Goal: Unclear: Browse casually

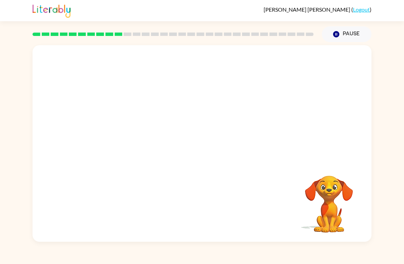
click at [220, 89] on video "Your browser must support playing .mp4 files to use Literably. Please try using…" at bounding box center [202, 103] width 339 height 116
click at [193, 140] on button "button" at bounding box center [202, 147] width 44 height 25
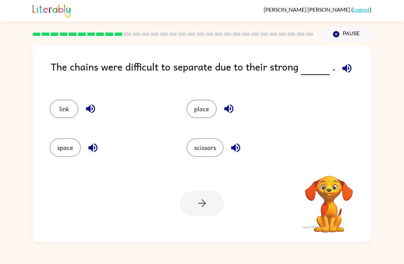
click at [352, 74] on button "button" at bounding box center [347, 68] width 17 height 17
click at [345, 74] on icon "button" at bounding box center [347, 68] width 12 height 12
click at [346, 64] on icon "button" at bounding box center [347, 68] width 12 height 12
click at [343, 71] on icon "button" at bounding box center [347, 68] width 9 height 9
click at [59, 146] on button "space" at bounding box center [65, 147] width 31 height 19
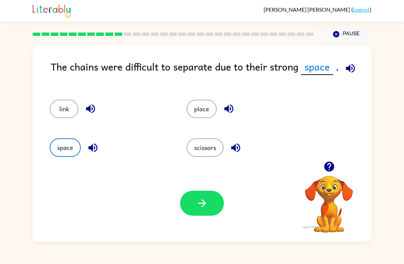
click at [203, 215] on button "button" at bounding box center [202, 203] width 44 height 25
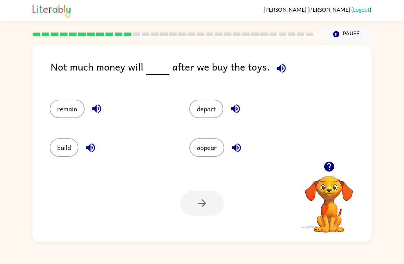
click at [213, 151] on button "appear" at bounding box center [206, 147] width 35 height 19
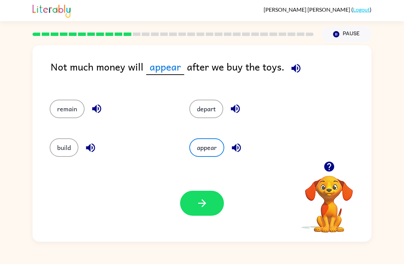
click at [55, 178] on div "Your browser must support playing .mp4 files to use Literably. Please try using…" at bounding box center [202, 203] width 339 height 77
click at [199, 113] on button "depart" at bounding box center [206, 109] width 34 height 19
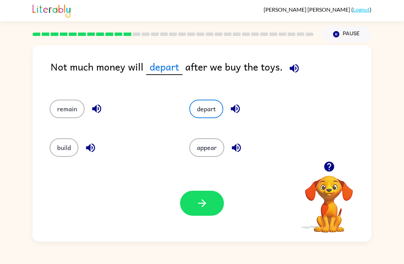
click at [64, 111] on button "remain" at bounding box center [67, 109] width 35 height 19
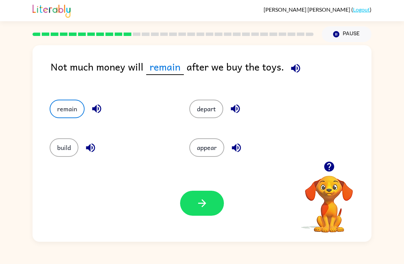
click at [205, 153] on button "appear" at bounding box center [206, 147] width 35 height 19
click at [211, 208] on button "button" at bounding box center [202, 203] width 44 height 25
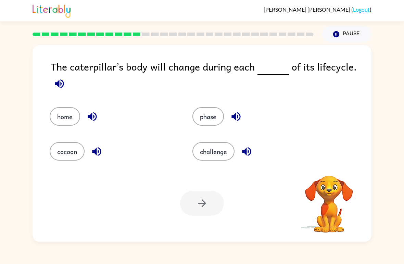
click at [62, 118] on button "home" at bounding box center [65, 116] width 30 height 19
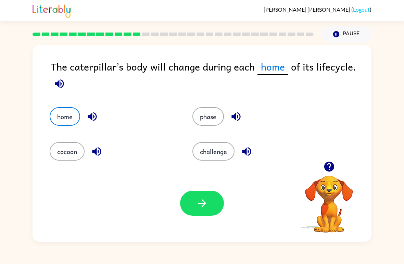
click at [57, 84] on icon "button" at bounding box center [59, 83] width 9 height 9
click at [60, 80] on icon "button" at bounding box center [59, 84] width 12 height 12
click at [59, 87] on icon "button" at bounding box center [59, 83] width 9 height 9
click at [56, 86] on icon "button" at bounding box center [59, 83] width 9 height 9
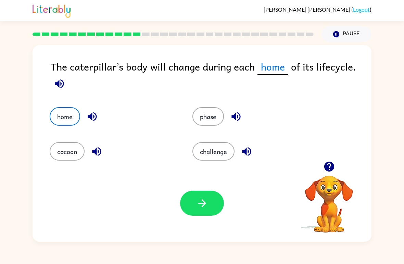
click at [65, 152] on button "cocoon" at bounding box center [67, 151] width 35 height 19
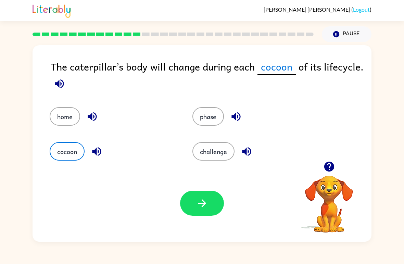
click at [206, 200] on icon "button" at bounding box center [202, 203] width 12 height 12
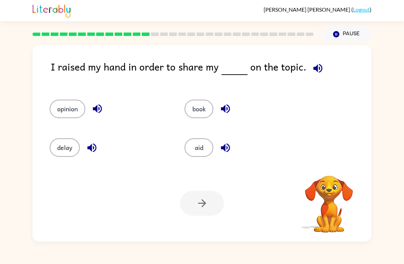
click at [309, 69] on button "button" at bounding box center [317, 68] width 17 height 17
click at [65, 107] on button "opinion" at bounding box center [68, 109] width 36 height 19
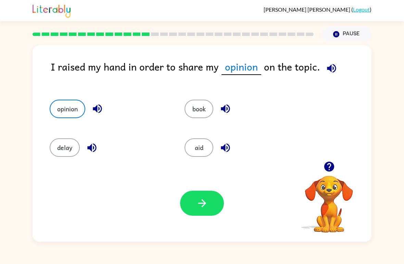
click at [212, 207] on button "button" at bounding box center [202, 203] width 44 height 25
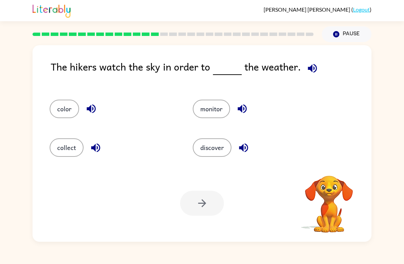
click at [311, 71] on icon "button" at bounding box center [312, 68] width 9 height 9
click at [209, 109] on button "monitor" at bounding box center [211, 109] width 37 height 19
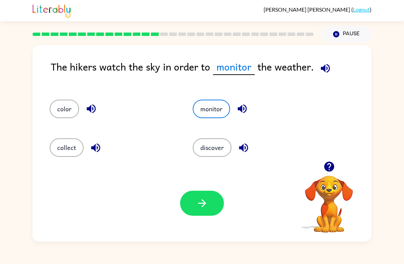
click at [194, 200] on button "button" at bounding box center [202, 203] width 44 height 25
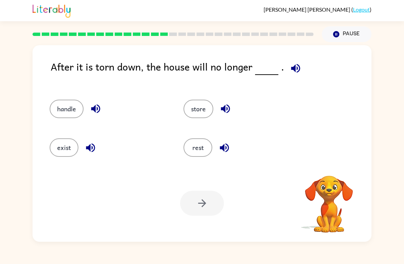
click at [290, 73] on icon "button" at bounding box center [296, 68] width 12 height 12
click at [57, 143] on button "exist" at bounding box center [64, 147] width 29 height 19
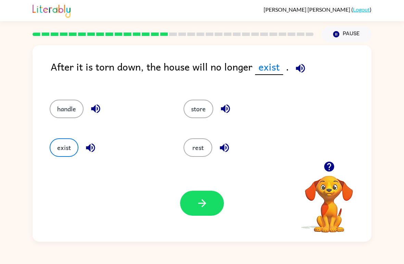
click at [201, 210] on button "button" at bounding box center [202, 203] width 44 height 25
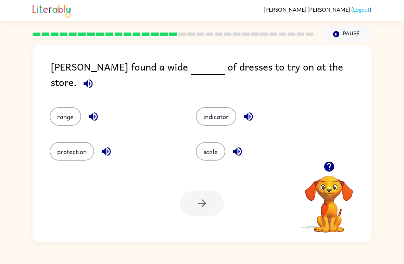
click at [93, 79] on icon "button" at bounding box center [88, 83] width 9 height 9
click at [209, 110] on button "indicator" at bounding box center [216, 116] width 40 height 19
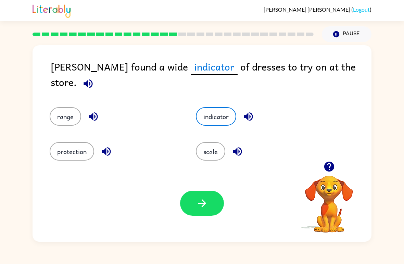
click at [205, 152] on button "scale" at bounding box center [210, 151] width 29 height 19
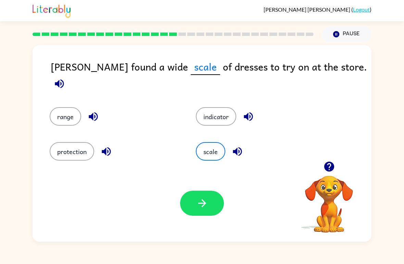
click at [198, 206] on icon "button" at bounding box center [202, 203] width 12 height 12
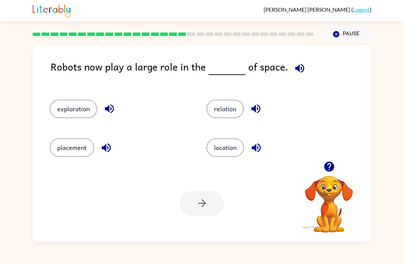
click at [297, 69] on icon "button" at bounding box center [299, 68] width 9 height 9
click at [225, 107] on button "relation" at bounding box center [225, 109] width 37 height 19
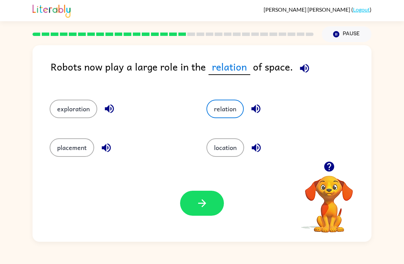
click at [206, 214] on button "button" at bounding box center [202, 203] width 44 height 25
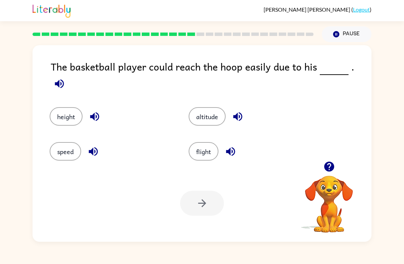
click at [68, 75] on button "button" at bounding box center [59, 83] width 17 height 17
click at [65, 78] on icon "button" at bounding box center [59, 84] width 12 height 12
click at [61, 107] on button "height" at bounding box center [66, 116] width 33 height 19
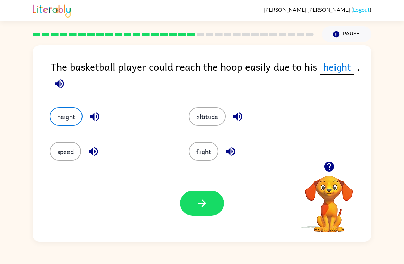
click at [198, 205] on icon "button" at bounding box center [202, 203] width 12 height 12
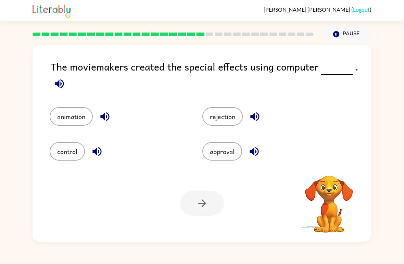
click at [60, 84] on icon "button" at bounding box center [59, 84] width 12 height 12
click at [70, 122] on button "animation" at bounding box center [71, 116] width 43 height 19
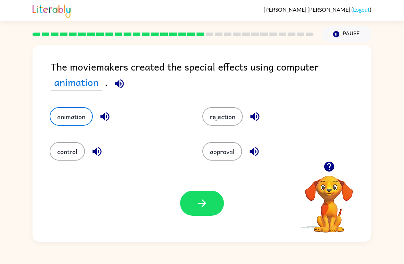
click at [192, 201] on button "button" at bounding box center [202, 203] width 44 height 25
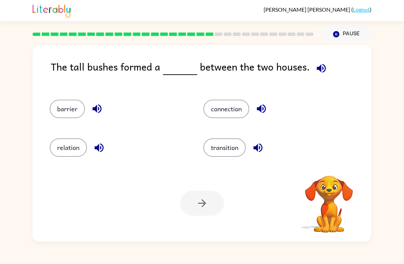
click at [316, 71] on icon "button" at bounding box center [322, 68] width 12 height 12
click at [320, 64] on icon "button" at bounding box center [322, 68] width 12 height 12
click at [64, 109] on button "barrier" at bounding box center [67, 109] width 35 height 19
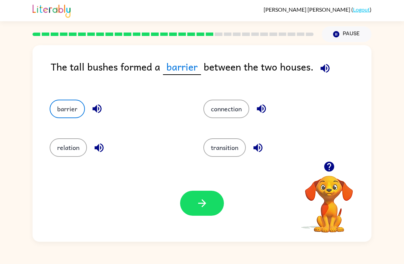
click at [196, 210] on button "button" at bounding box center [202, 203] width 44 height 25
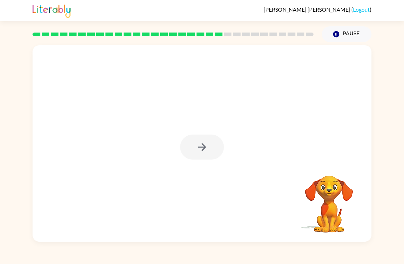
click at [183, 151] on div at bounding box center [202, 147] width 44 height 25
click at [189, 148] on div at bounding box center [202, 147] width 44 height 25
click at [188, 148] on button "button" at bounding box center [202, 147] width 44 height 25
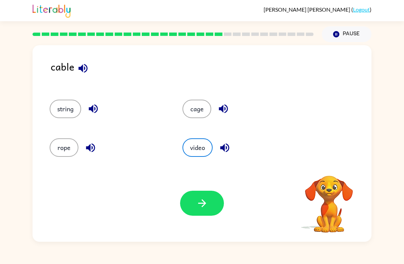
click at [75, 69] on button "button" at bounding box center [82, 68] width 17 height 17
click at [75, 64] on button "button" at bounding box center [82, 68] width 17 height 17
click at [77, 70] on icon "button" at bounding box center [83, 68] width 12 height 12
click at [62, 147] on button "rope" at bounding box center [64, 147] width 29 height 19
click at [63, 114] on button "string" at bounding box center [66, 109] width 32 height 19
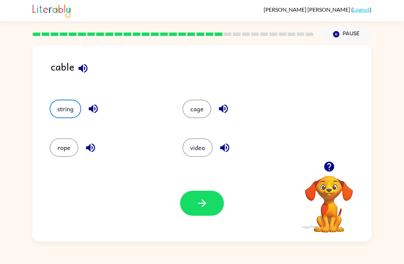
click at [200, 107] on button "cage" at bounding box center [197, 109] width 29 height 19
click at [66, 109] on button "string" at bounding box center [66, 109] width 32 height 19
click at [195, 205] on button "button" at bounding box center [202, 203] width 44 height 25
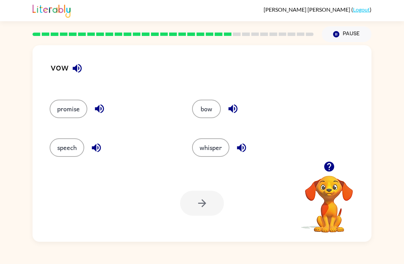
click at [67, 69] on div "vow" at bounding box center [211, 72] width 321 height 27
click at [76, 72] on icon "button" at bounding box center [77, 68] width 12 height 12
click at [212, 148] on button "whisper" at bounding box center [210, 147] width 37 height 19
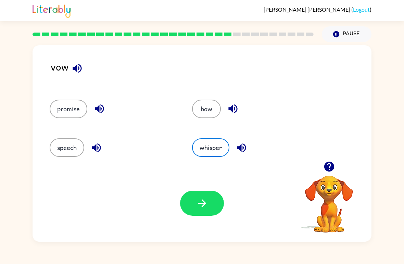
click at [212, 207] on button "button" at bounding box center [202, 203] width 44 height 25
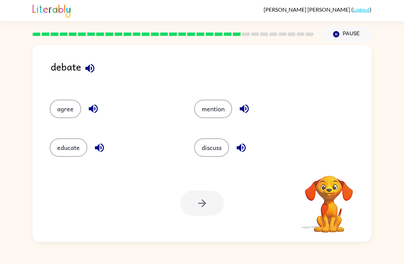
click at [93, 76] on button "button" at bounding box center [89, 68] width 17 height 17
click at [91, 70] on icon "button" at bounding box center [89, 68] width 9 height 9
click at [209, 101] on button "mention" at bounding box center [213, 109] width 38 height 19
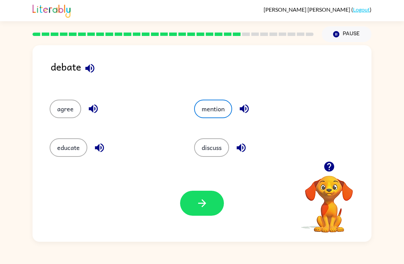
click at [197, 203] on icon "button" at bounding box center [202, 203] width 12 height 12
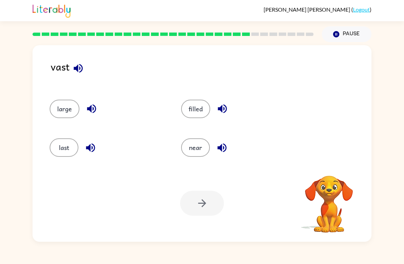
click at [81, 66] on icon "button" at bounding box center [78, 68] width 9 height 9
click at [78, 66] on icon "button" at bounding box center [78, 68] width 9 height 9
click at [63, 148] on button "last" at bounding box center [64, 147] width 29 height 19
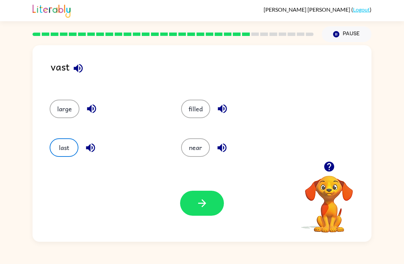
click at [198, 206] on icon "button" at bounding box center [202, 203] width 12 height 12
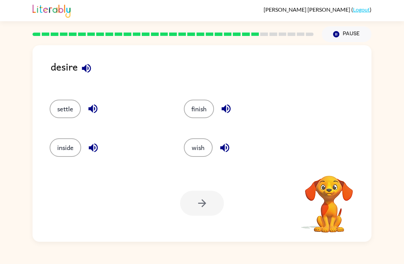
click at [87, 70] on icon "button" at bounding box center [87, 68] width 12 height 12
click at [89, 70] on icon "button" at bounding box center [87, 68] width 12 height 12
click at [70, 107] on button "settle" at bounding box center [65, 109] width 31 height 19
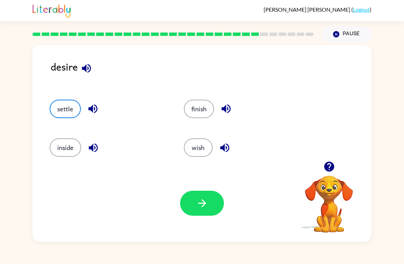
click at [59, 109] on button "settle" at bounding box center [65, 109] width 31 height 19
click at [89, 110] on icon "button" at bounding box center [92, 109] width 9 height 9
click at [225, 148] on icon "button" at bounding box center [224, 147] width 9 height 9
click at [88, 145] on icon "button" at bounding box center [93, 148] width 12 height 12
click at [59, 108] on button "settle" at bounding box center [65, 109] width 31 height 19
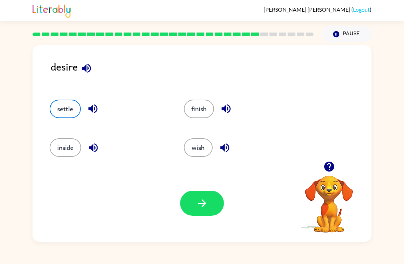
click at [207, 203] on icon "button" at bounding box center [202, 203] width 12 height 12
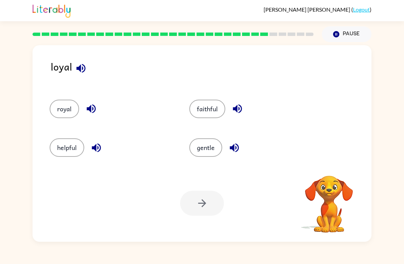
click at [80, 70] on icon "button" at bounding box center [80, 68] width 9 height 9
click at [62, 110] on button "royal" at bounding box center [64, 109] width 29 height 19
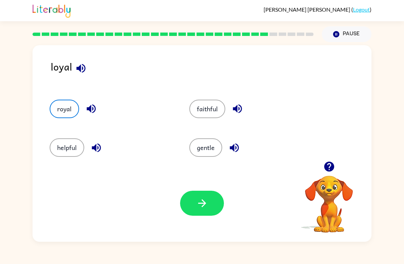
click at [202, 200] on icon "button" at bounding box center [202, 203] width 8 height 8
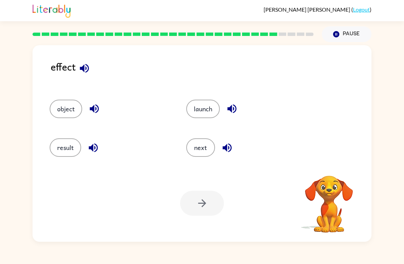
click at [62, 154] on button "result" at bounding box center [66, 147] width 32 height 19
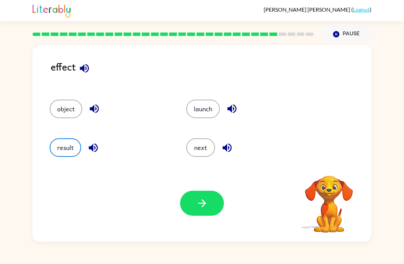
click at [209, 215] on button "button" at bounding box center [202, 203] width 44 height 25
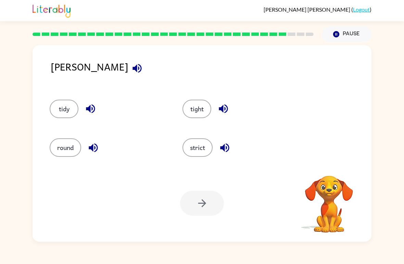
click at [131, 63] on icon "button" at bounding box center [137, 68] width 12 height 12
click at [196, 112] on button "tight" at bounding box center [197, 109] width 29 height 19
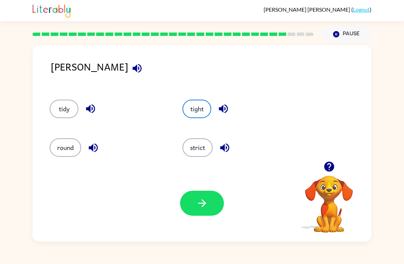
click at [196, 216] on button "button" at bounding box center [202, 203] width 44 height 25
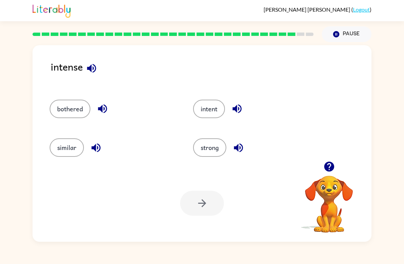
click at [93, 68] on icon "button" at bounding box center [92, 68] width 12 height 12
click at [204, 113] on button "intent" at bounding box center [209, 109] width 32 height 19
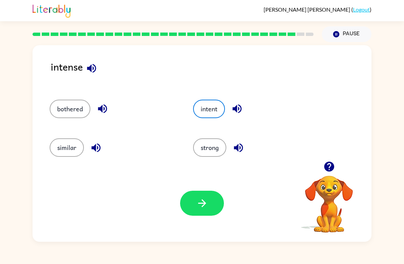
click at [197, 206] on icon "button" at bounding box center [202, 203] width 12 height 12
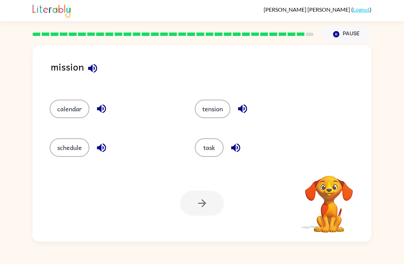
click at [91, 74] on icon "button" at bounding box center [93, 68] width 12 height 12
click at [65, 110] on button "calendar" at bounding box center [70, 109] width 40 height 19
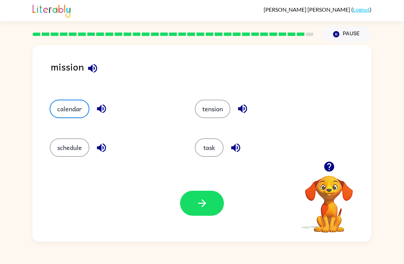
click at [101, 106] on icon "button" at bounding box center [102, 109] width 12 height 12
click at [101, 150] on icon "button" at bounding box center [101, 147] width 9 height 9
click at [234, 154] on icon "button" at bounding box center [236, 148] width 12 height 12
click at [244, 115] on button "button" at bounding box center [242, 108] width 17 height 17
click at [213, 150] on button "task" at bounding box center [209, 147] width 29 height 19
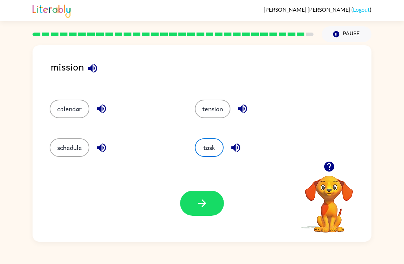
click at [213, 189] on div "Your browser must support playing .mp4 files to use Literably. Please try using…" at bounding box center [202, 203] width 339 height 77
click at [215, 204] on button "button" at bounding box center [202, 203] width 44 height 25
